Goal: Transaction & Acquisition: Purchase product/service

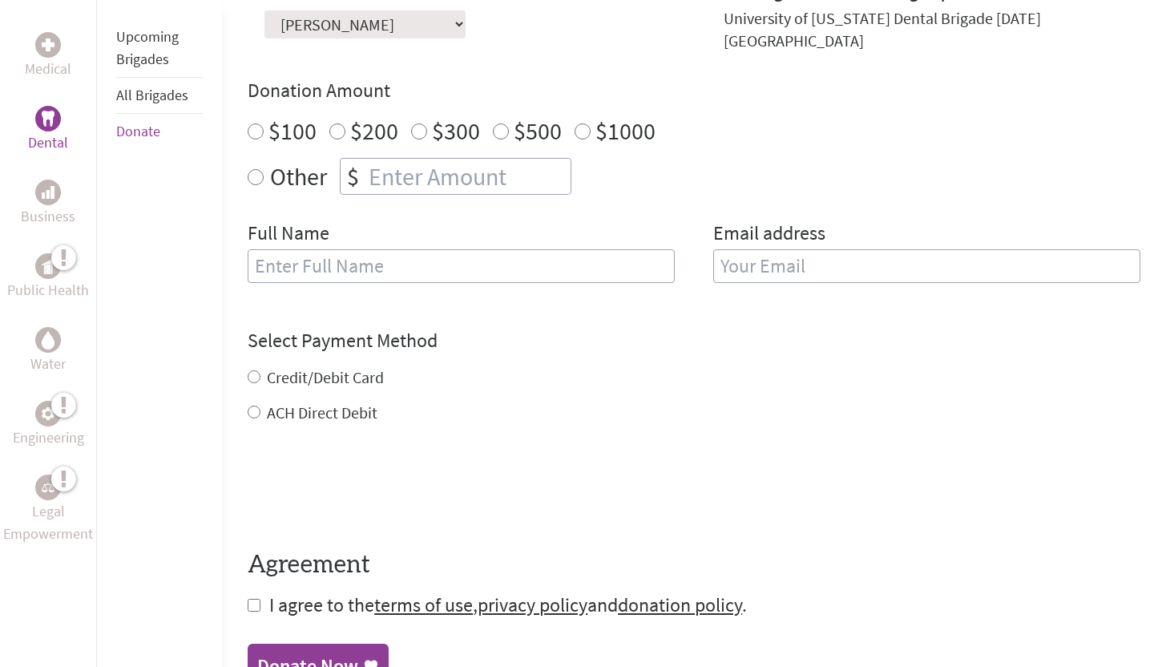
scroll to position [550, 0]
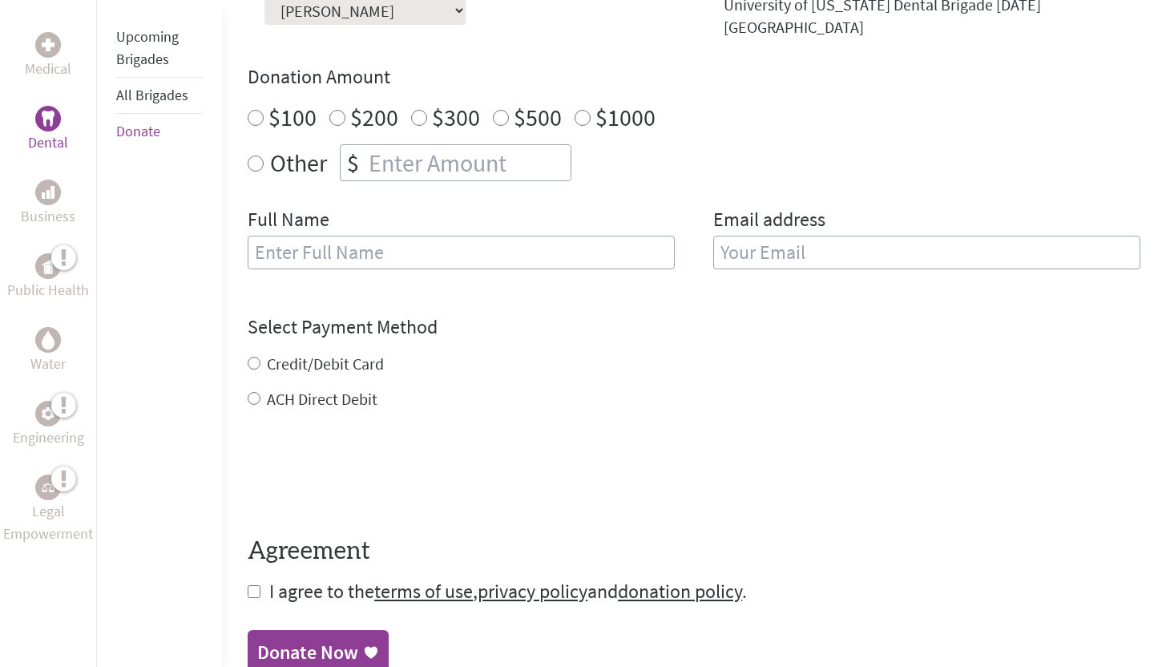
radio input "true"
click at [503, 146] on input "number" at bounding box center [467, 162] width 205 height 35
type input "250"
click at [742, 169] on div "Make a donation on behalf of a volunteer: Select a volunteer... Alexandra Yuan …" at bounding box center [694, 128] width 893 height 321
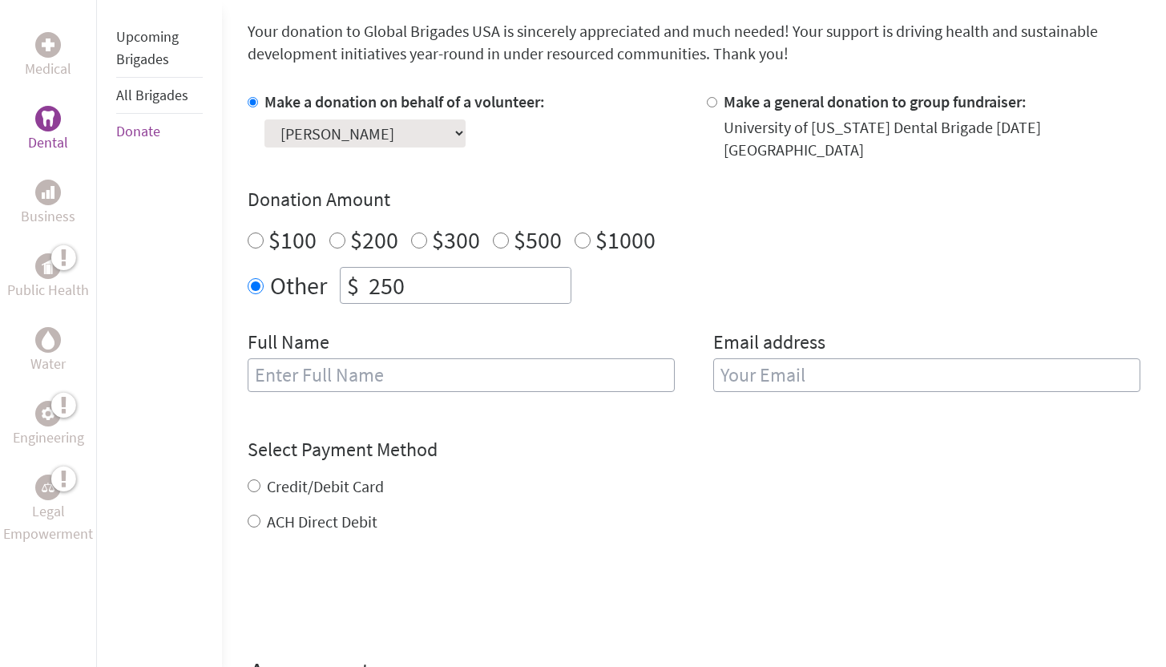
scroll to position [434, 0]
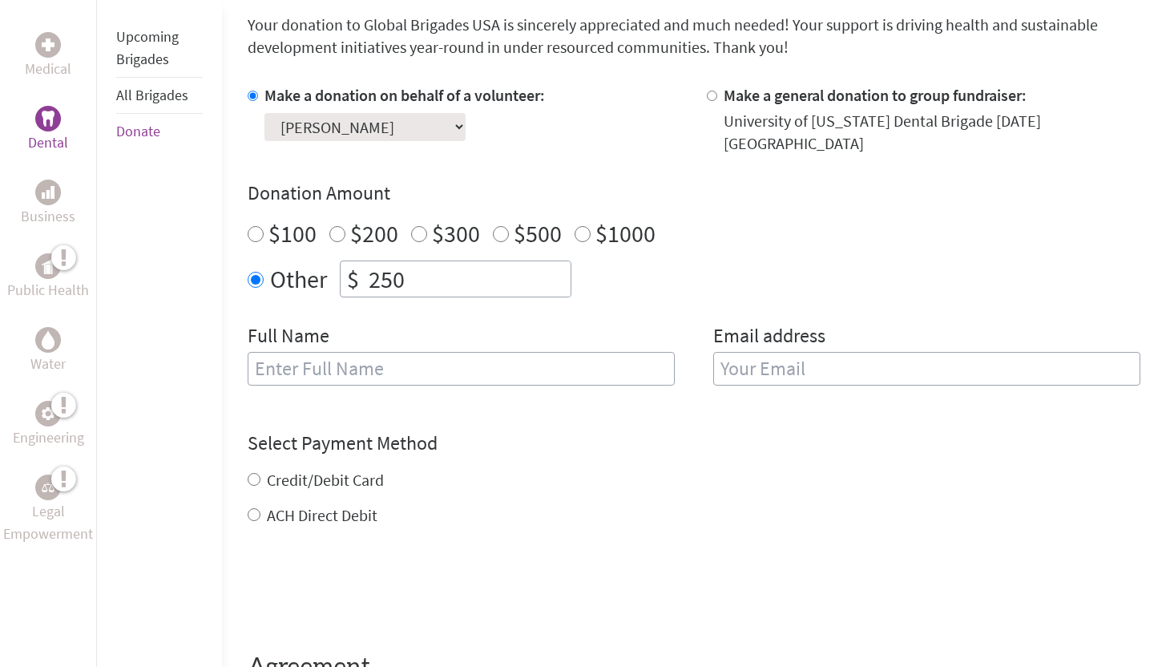
click at [573, 352] on input "text" at bounding box center [461, 369] width 427 height 34
type input "[PERSON_NAME]"
click at [825, 358] on input "email" at bounding box center [926, 369] width 427 height 34
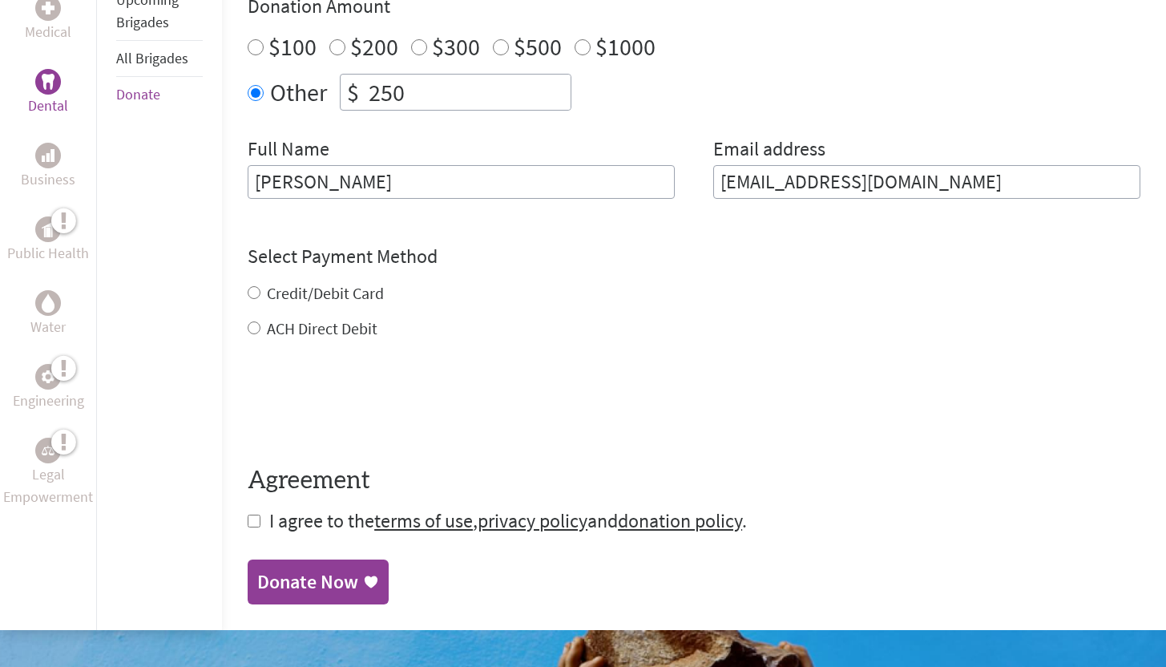
scroll to position [621, 0]
type input "[EMAIL_ADDRESS][DOMAIN_NAME]"
click at [281, 281] on div "Credit/Debit Card ACH Direct Debit" at bounding box center [694, 310] width 893 height 58
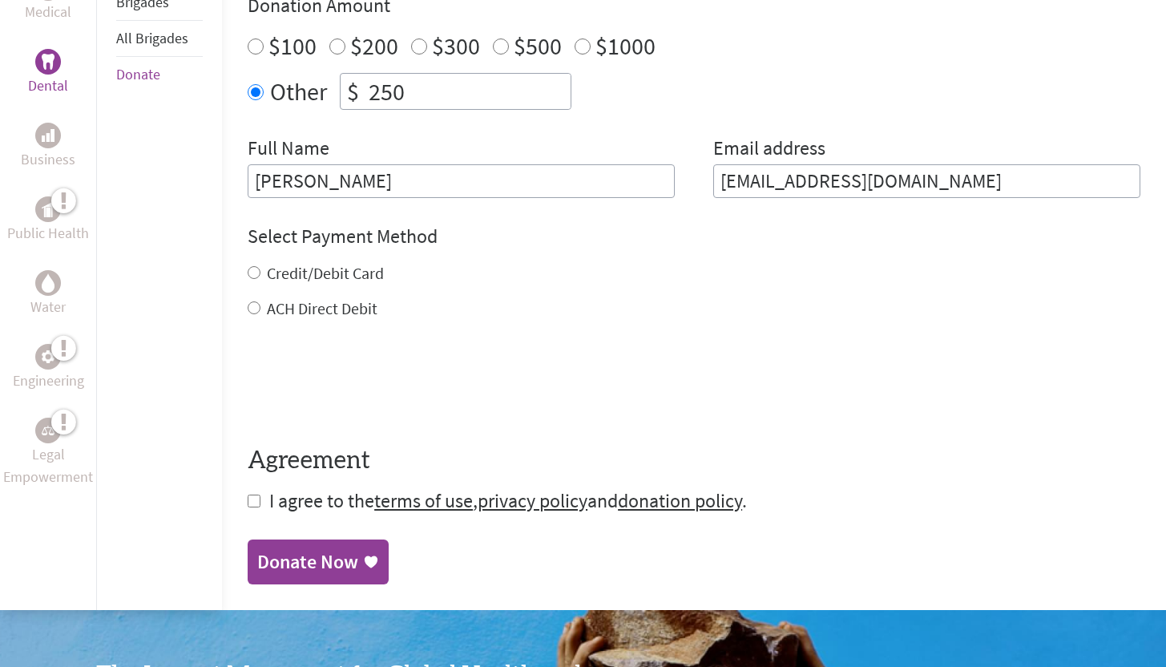
click at [248, 266] on input "Credit/Debit Card" at bounding box center [254, 272] width 13 height 13
radio input "true"
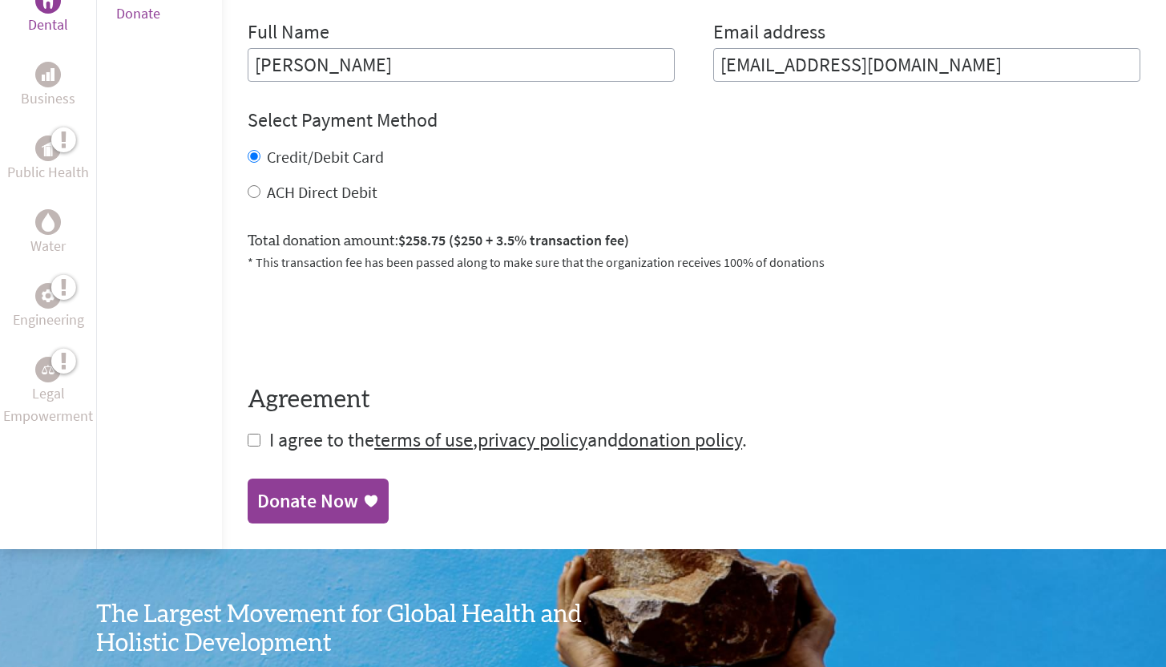
scroll to position [747, 0]
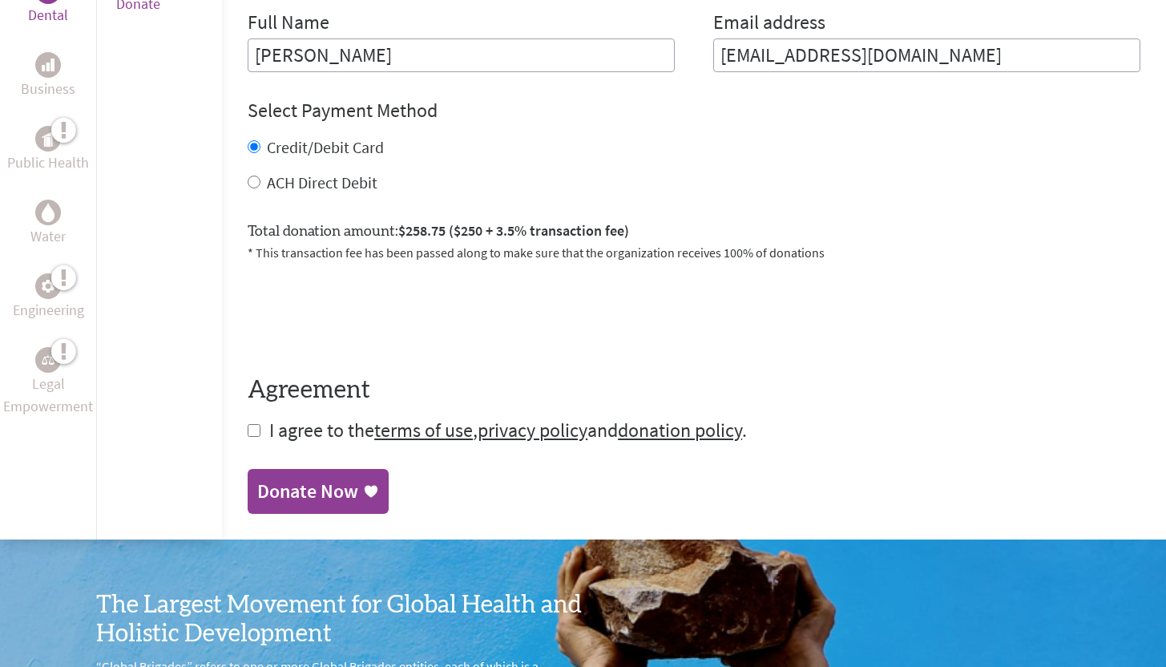
click at [252, 424] on input "checkbox" at bounding box center [254, 430] width 13 height 13
checkbox input "true"
click at [309, 486] on div "Donate Now" at bounding box center [307, 493] width 101 height 26
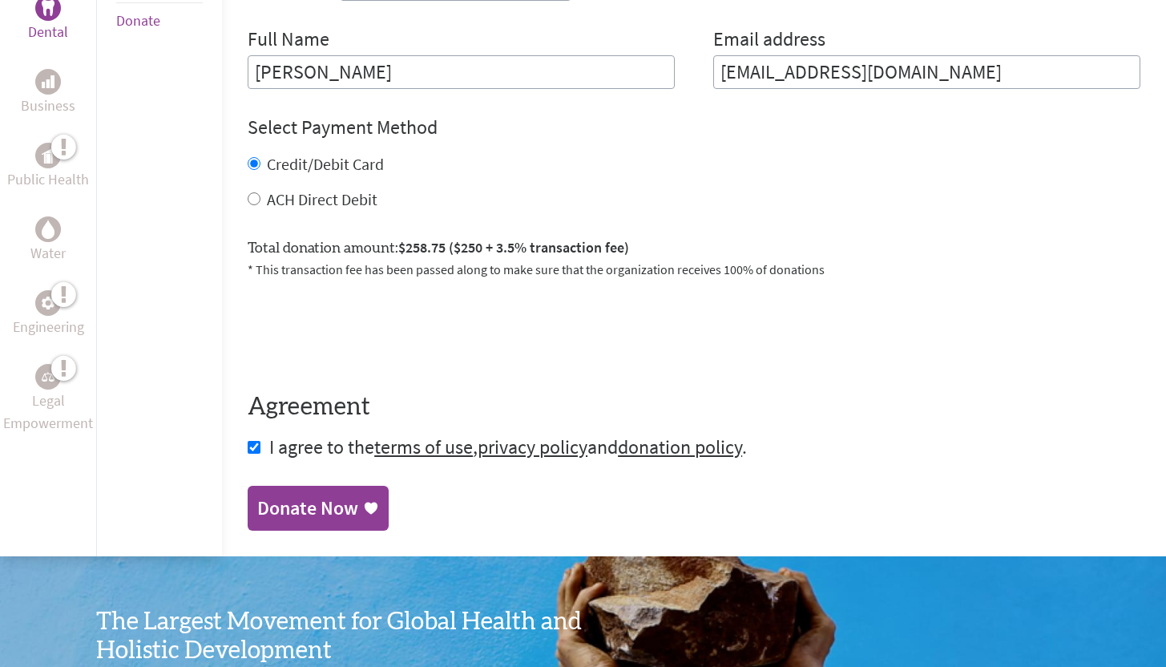
scroll to position [735, 0]
